Goal: Check status: Check status

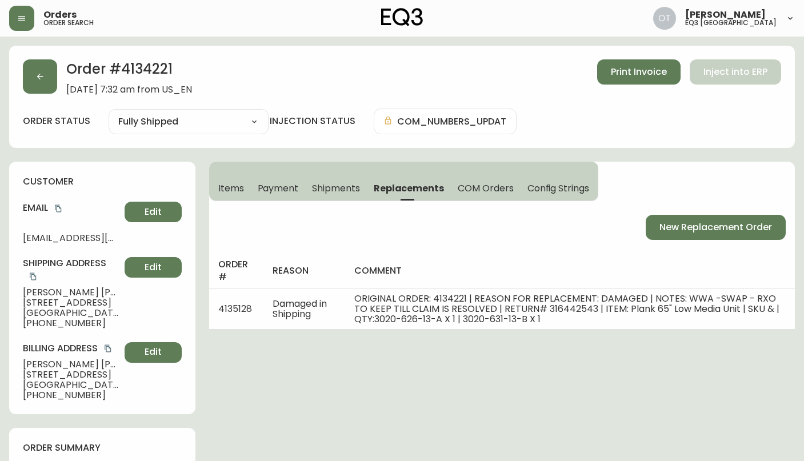
select select "FULLY_SHIPPED"
click at [46, 59] on button "button" at bounding box center [40, 76] width 34 height 34
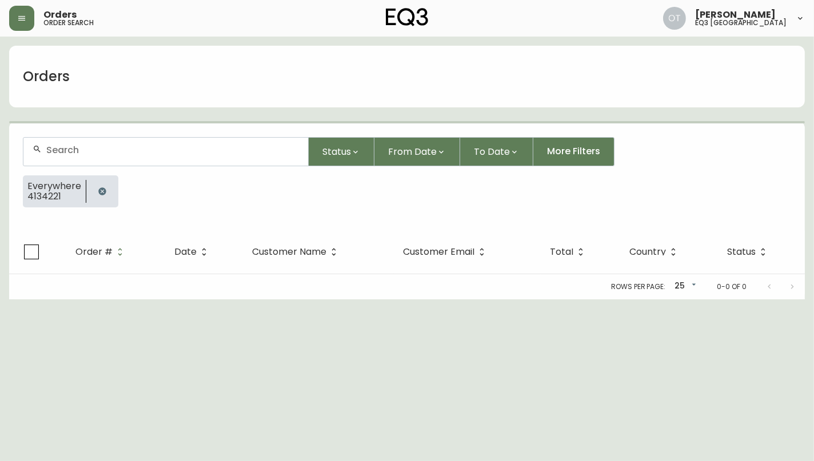
click at [115, 157] on div at bounding box center [165, 152] width 285 height 28
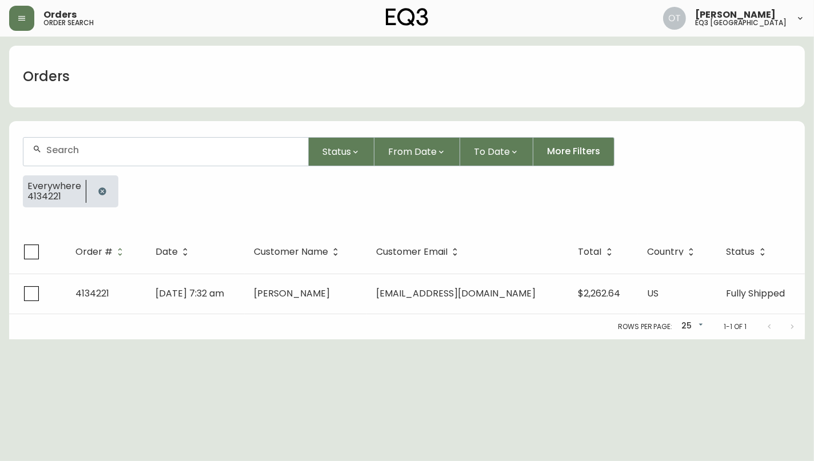
click at [115, 157] on div at bounding box center [165, 152] width 285 height 28
paste input "4134381"
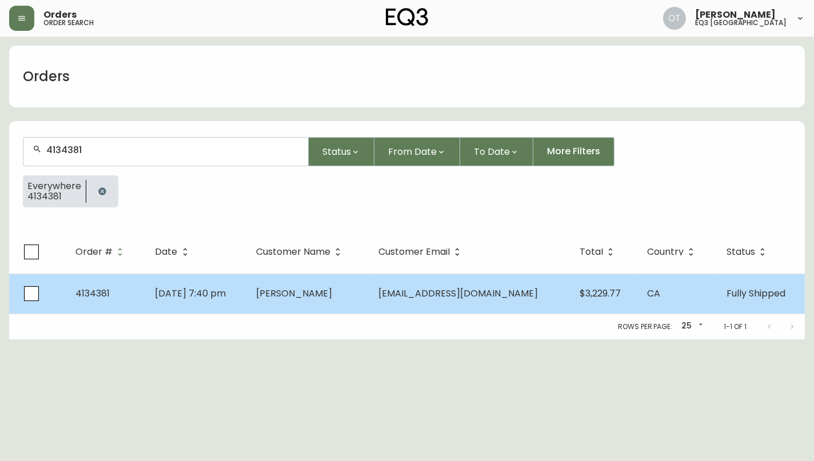
type input "4134381"
click at [132, 286] on td "4134381" at bounding box center [106, 294] width 80 height 40
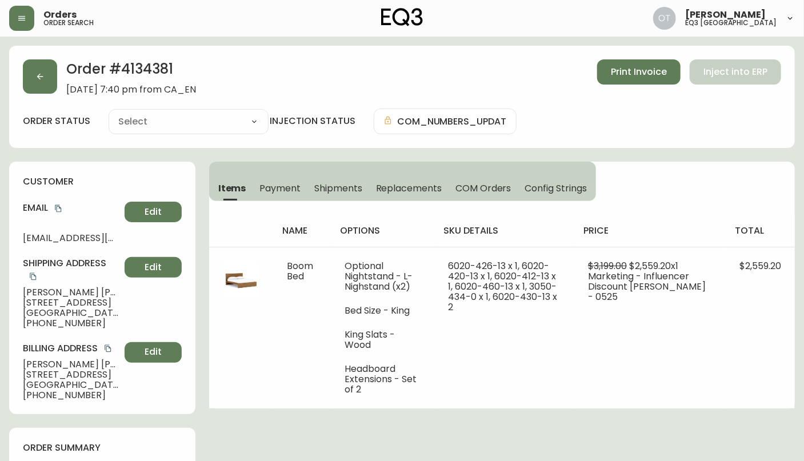
type input "Fully Shipped"
select select "FULLY_SHIPPED"
